Goal: Check status

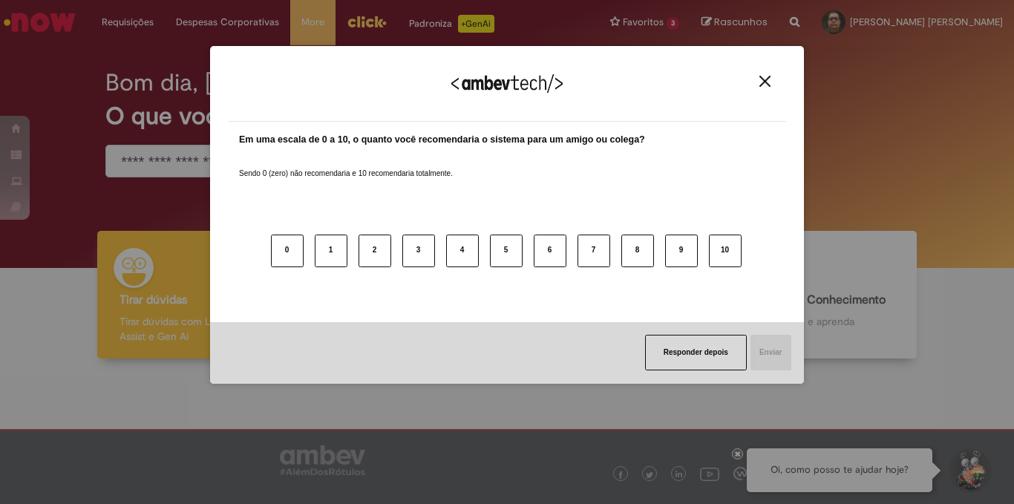
click at [764, 79] on img "Close" at bounding box center [764, 81] width 11 height 11
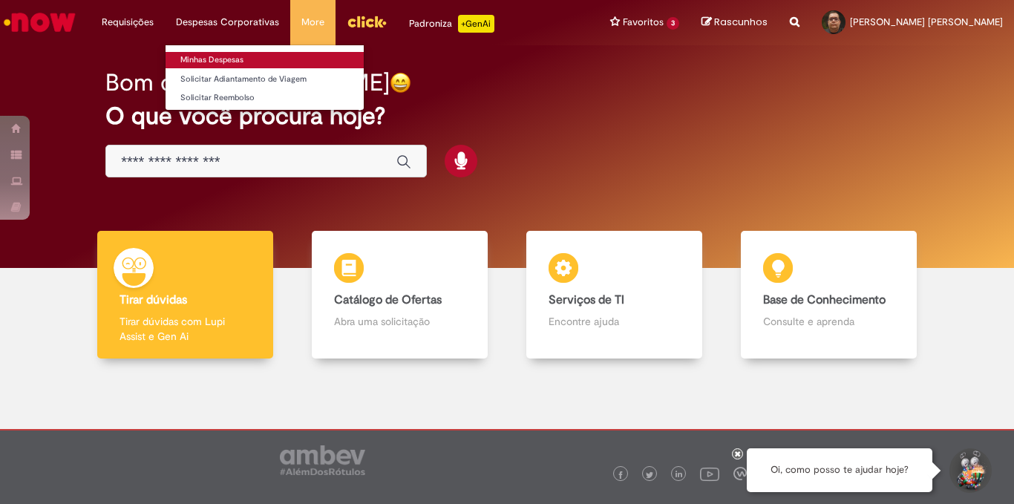
click at [213, 60] on link "Minhas Despesas" at bounding box center [264, 60] width 198 height 16
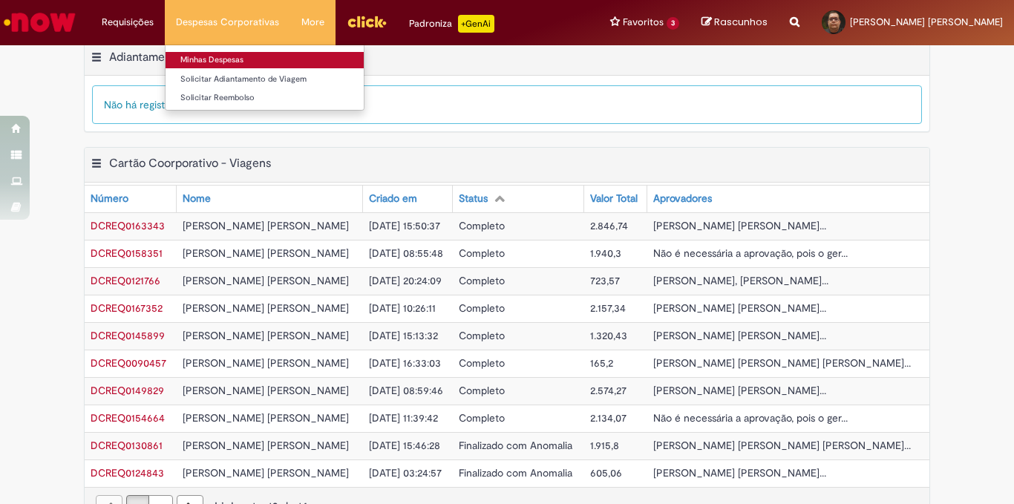
scroll to position [306, 0]
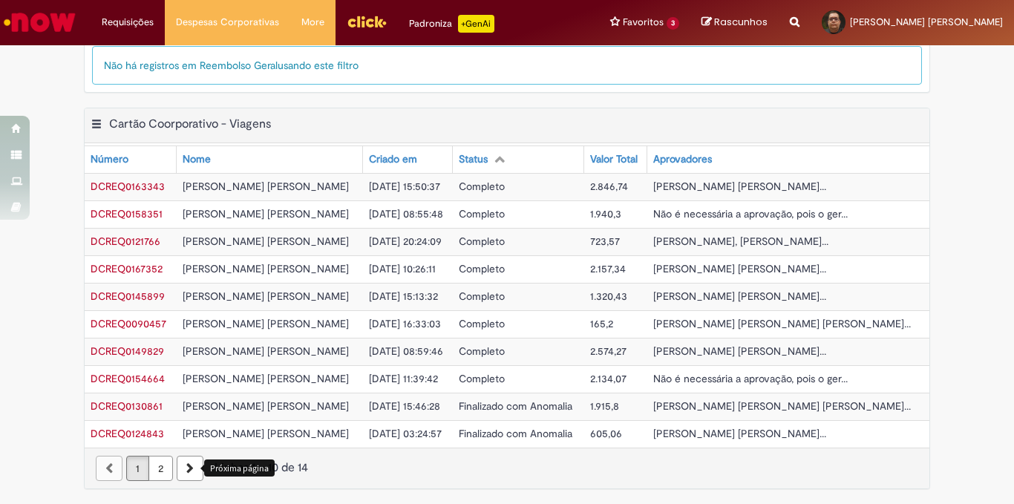
click at [186, 468] on icon "Próxima página" at bounding box center [189, 468] width 7 height 10
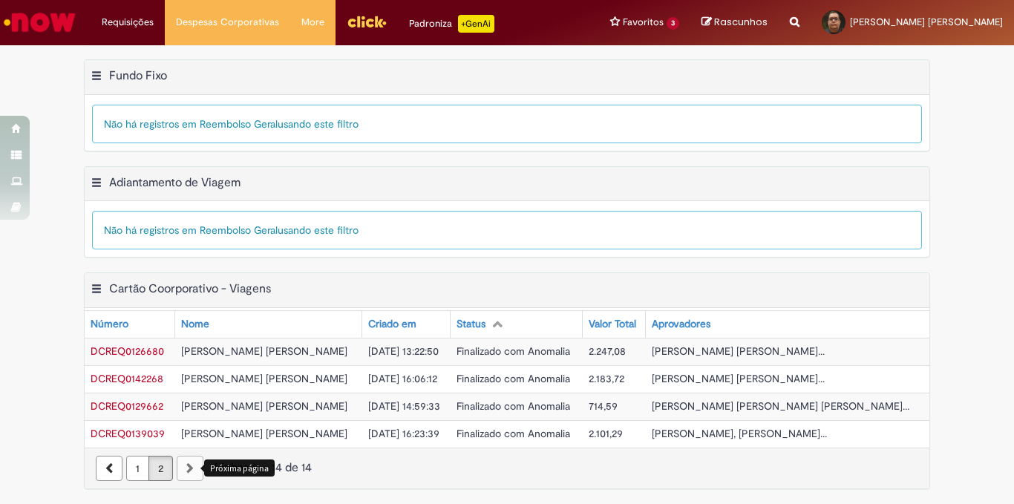
scroll to position [142, 0]
click at [131, 467] on link "1" at bounding box center [137, 468] width 23 height 25
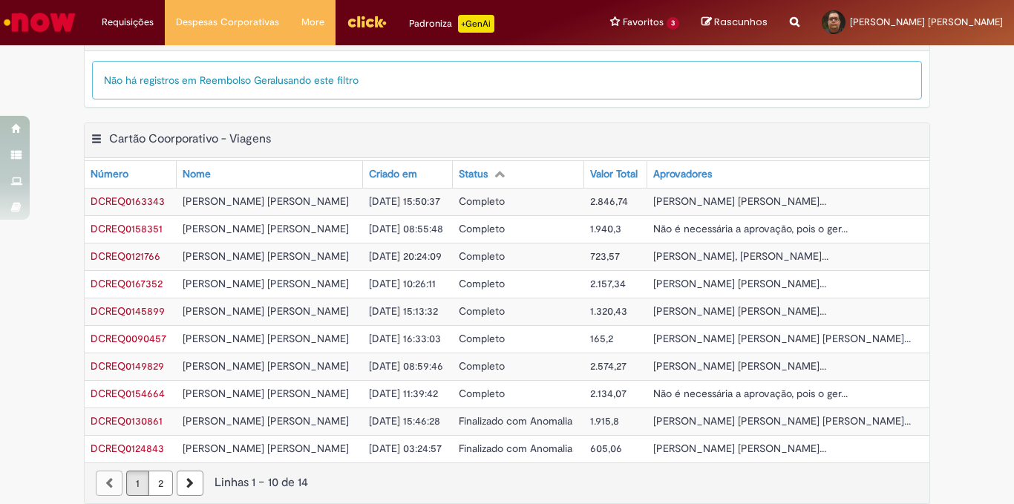
scroll to position [306, 0]
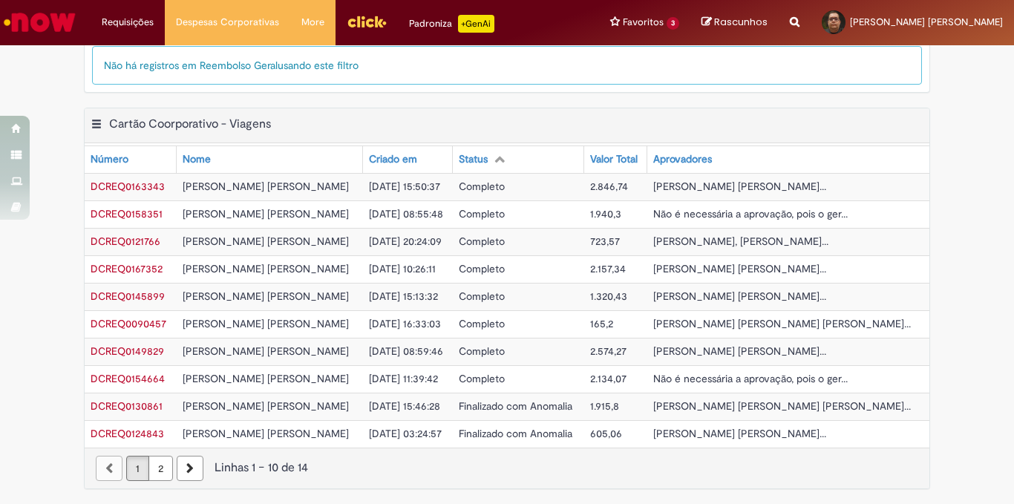
click at [357, 22] on img "Menu Cabeçalho" at bounding box center [367, 21] width 40 height 22
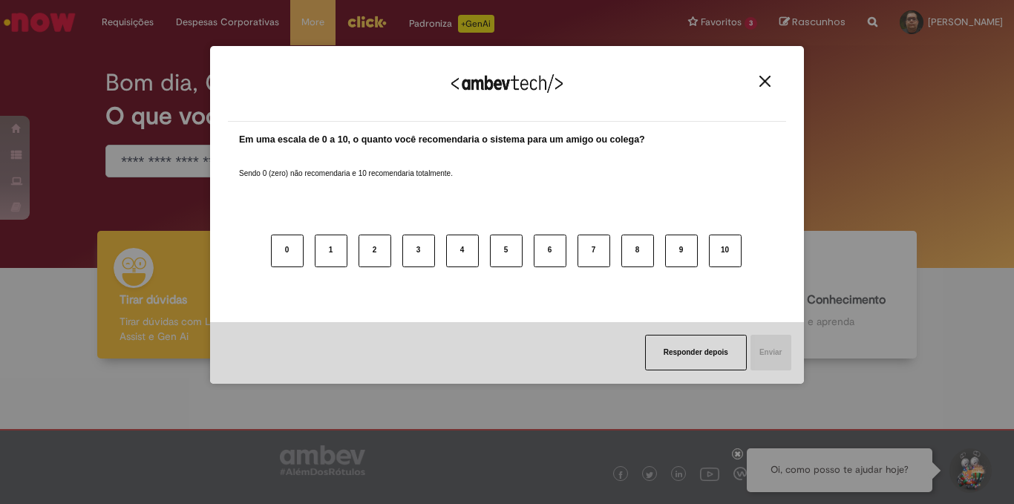
click at [762, 80] on img "Close" at bounding box center [764, 81] width 11 height 11
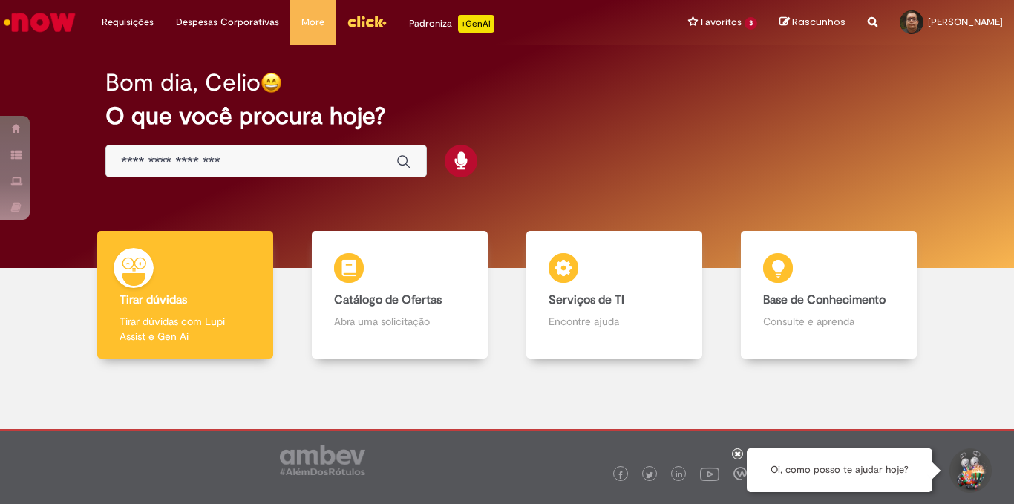
click at [354, 22] on img "Menu Cabeçalho" at bounding box center [367, 21] width 40 height 22
